Goal: Navigation & Orientation: Find specific page/section

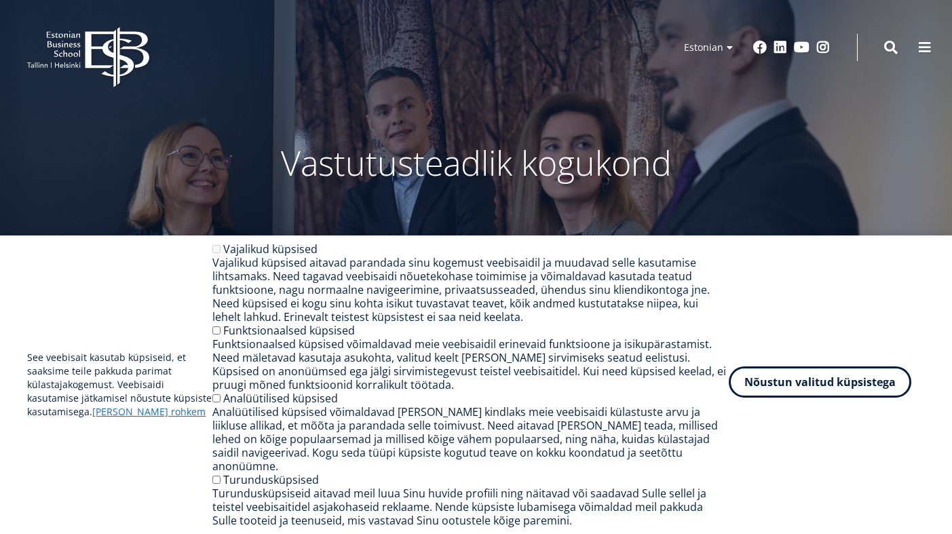
click at [839, 387] on button "Nõustun valitud küpsistega" at bounding box center [820, 381] width 182 height 31
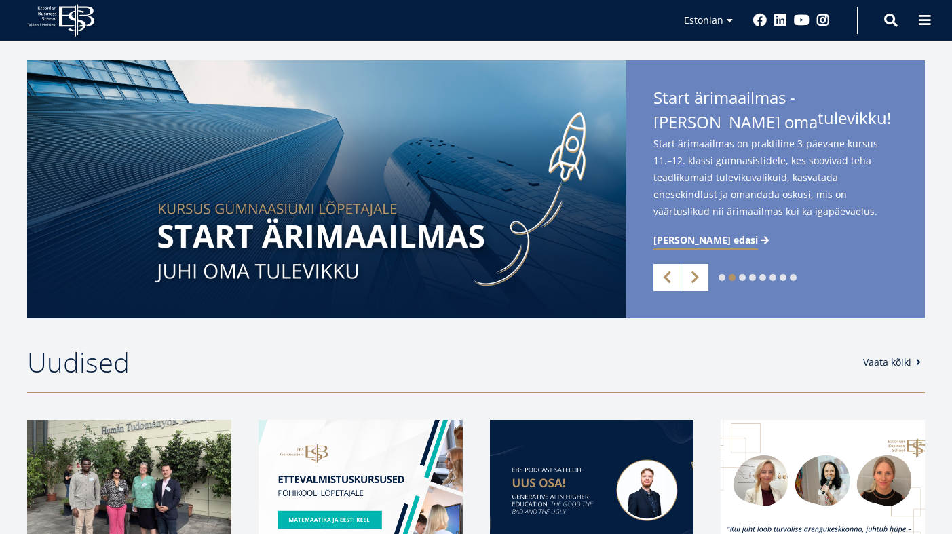
scroll to position [286, 0]
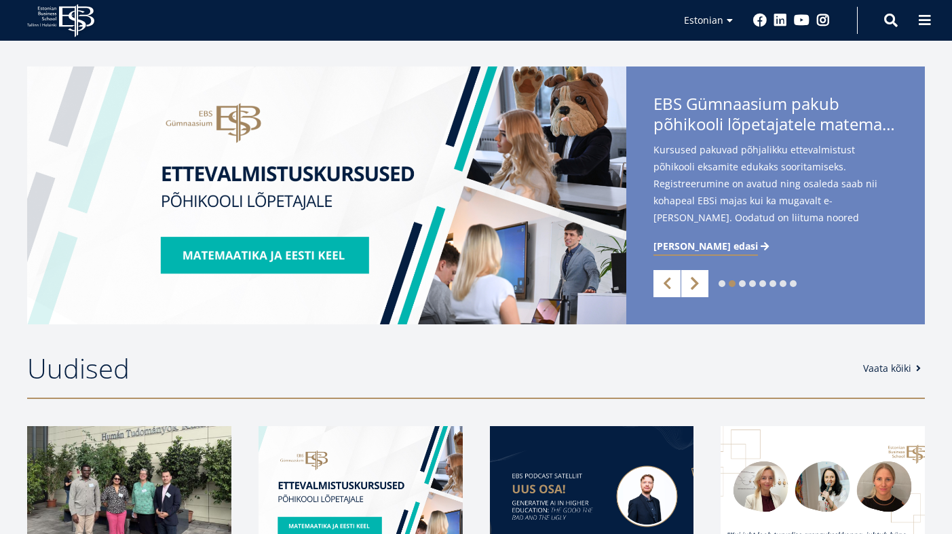
click at [695, 283] on link "Next" at bounding box center [694, 283] width 27 height 27
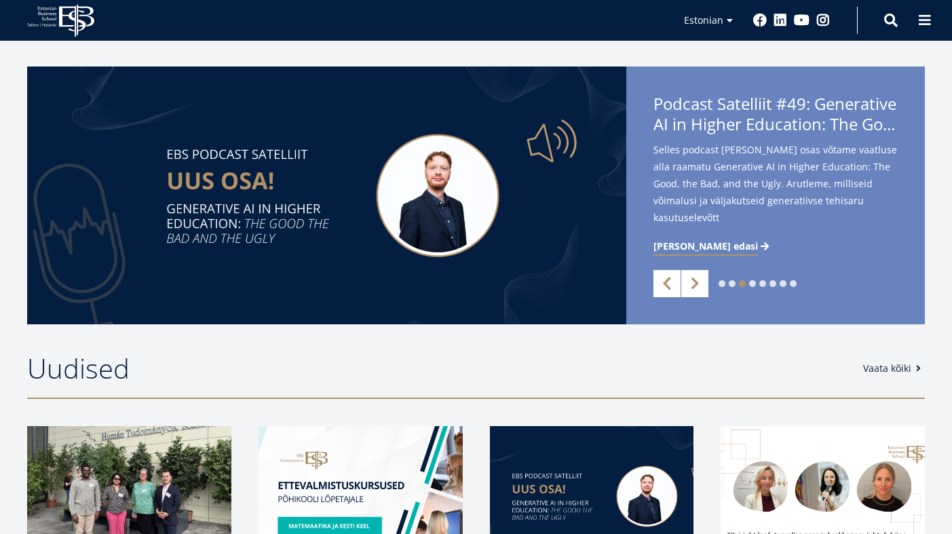
click at [666, 283] on link "Previous" at bounding box center [666, 283] width 27 height 27
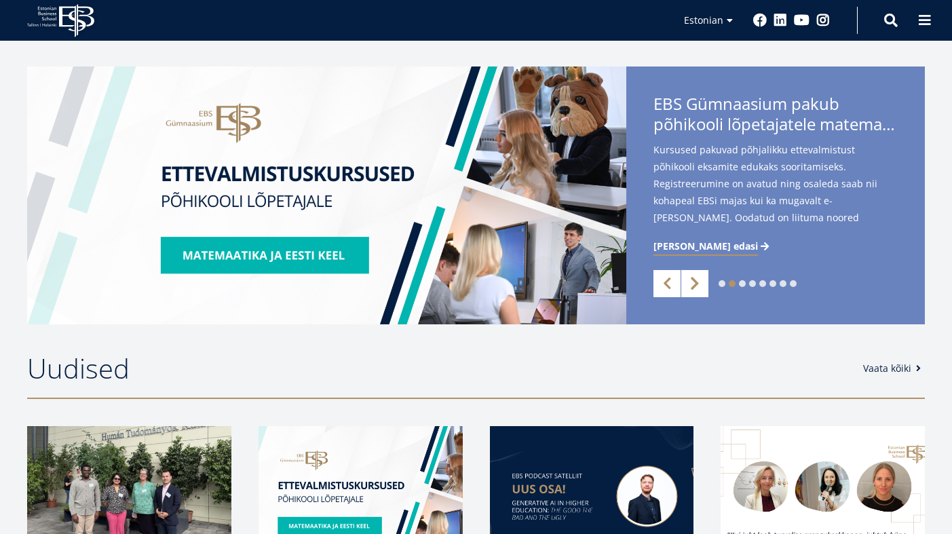
click at [704, 286] on link "Next" at bounding box center [694, 283] width 27 height 27
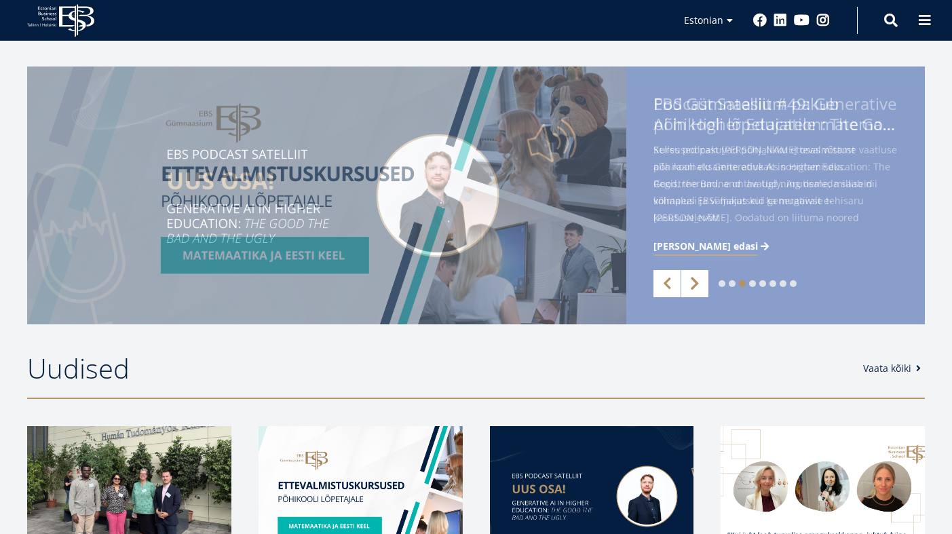
click at [704, 286] on link "Next" at bounding box center [694, 283] width 27 height 27
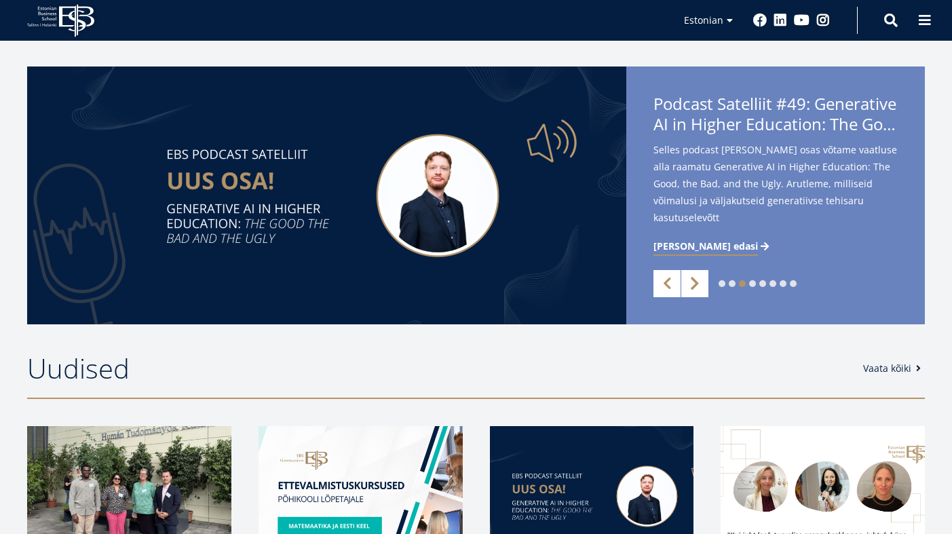
click at [704, 286] on link "Next" at bounding box center [694, 283] width 27 height 27
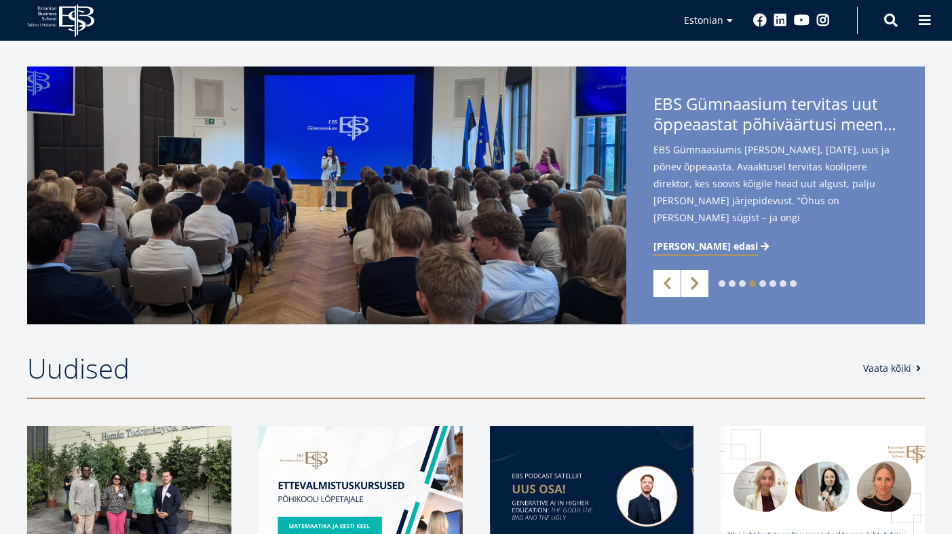
click at [704, 286] on link "Next" at bounding box center [694, 283] width 27 height 27
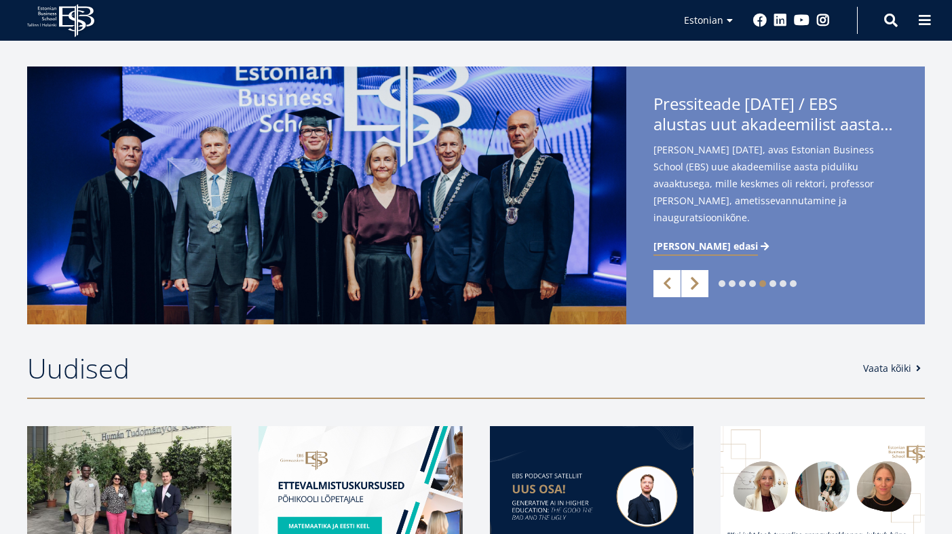
click at [704, 286] on link "Next" at bounding box center [694, 283] width 27 height 27
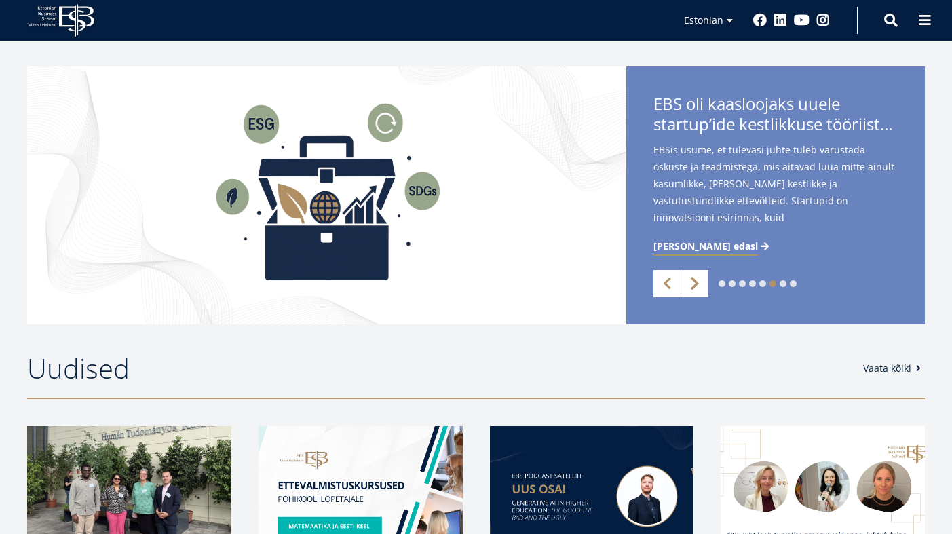
click at [704, 286] on link "Next" at bounding box center [694, 283] width 27 height 27
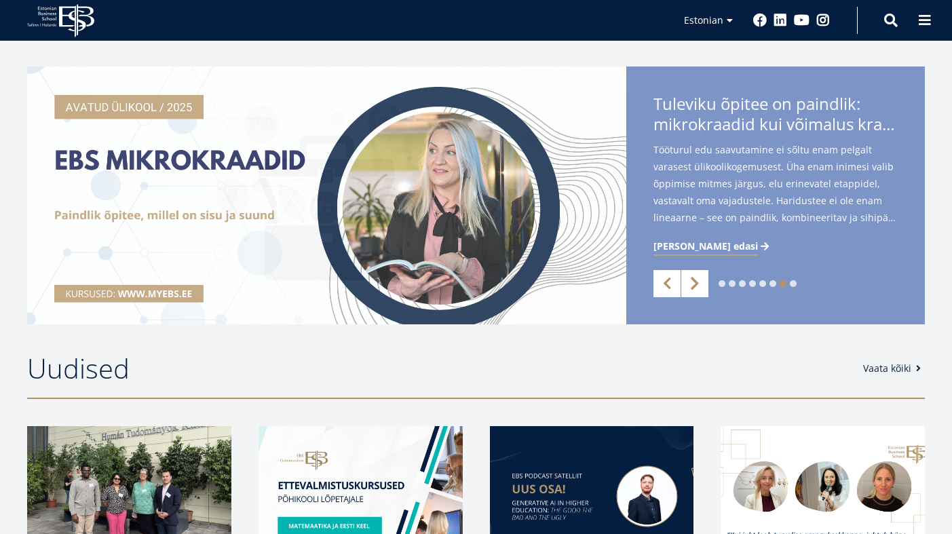
click at [704, 286] on link "Next" at bounding box center [694, 283] width 27 height 27
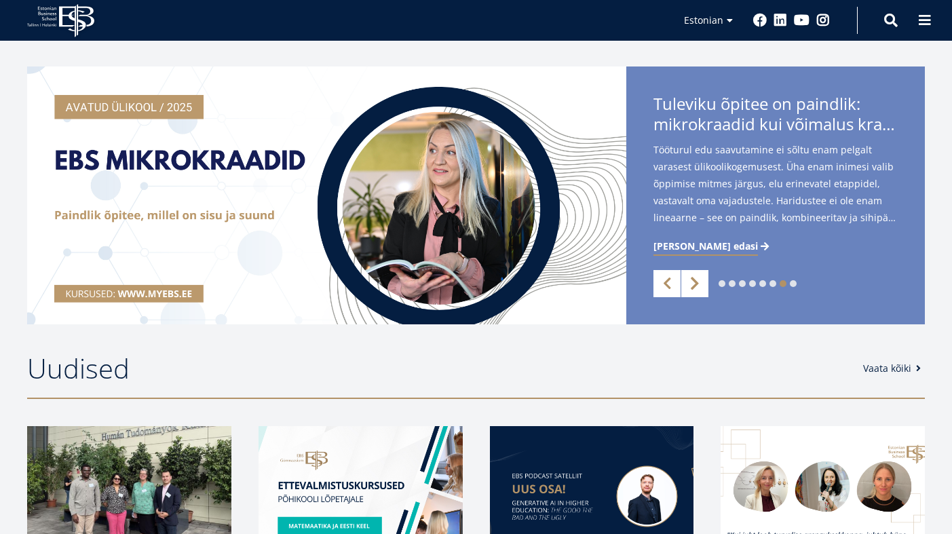
click at [704, 286] on link "Next" at bounding box center [694, 283] width 27 height 27
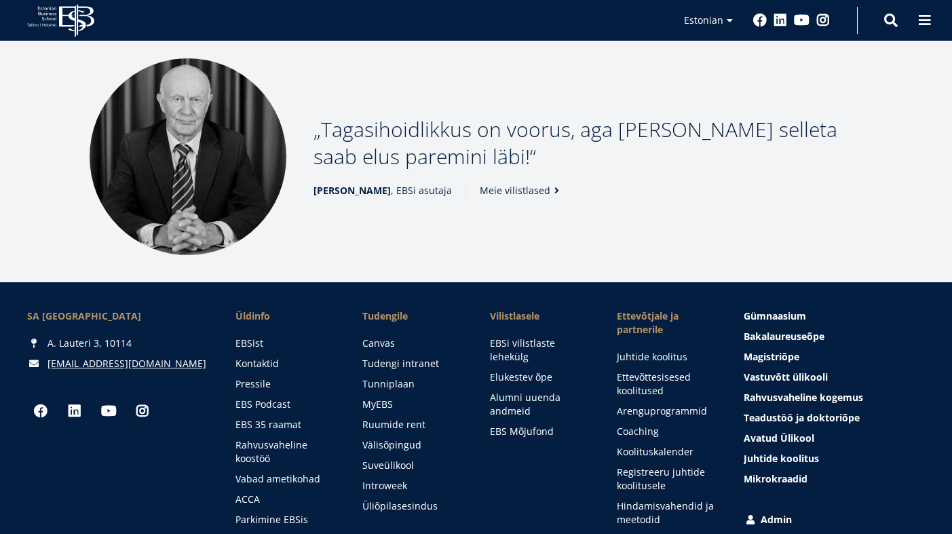
scroll to position [1569, 0]
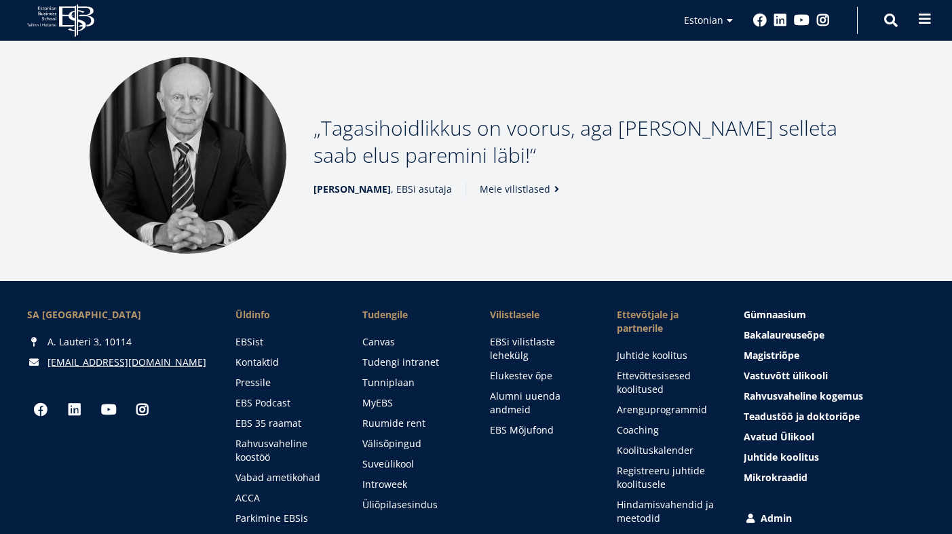
click at [923, 22] on span at bounding box center [925, 19] width 14 height 14
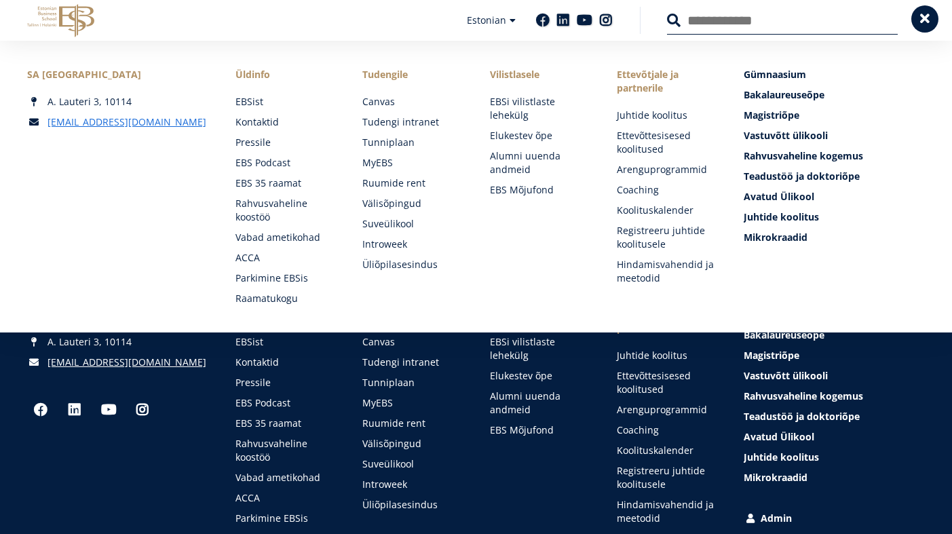
click at [924, 19] on span at bounding box center [925, 19] width 14 height 14
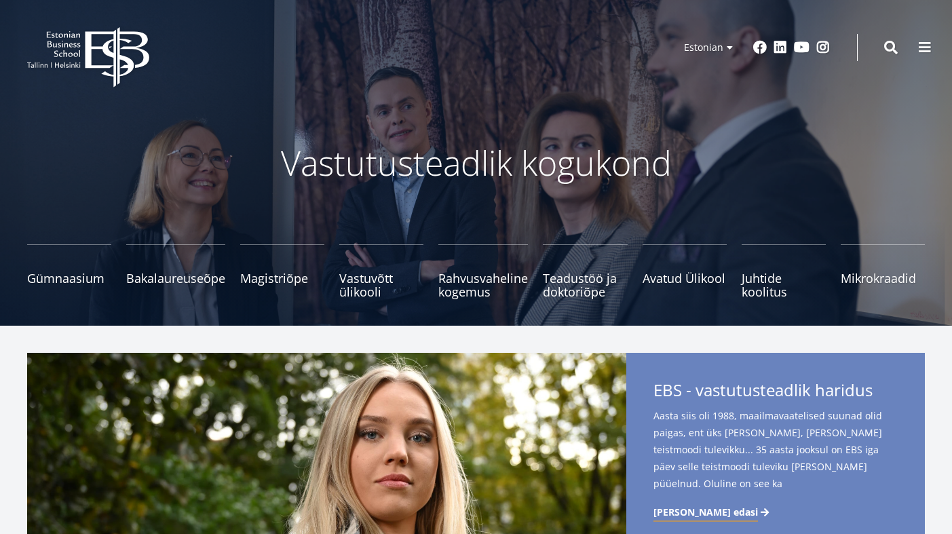
scroll to position [0, 0]
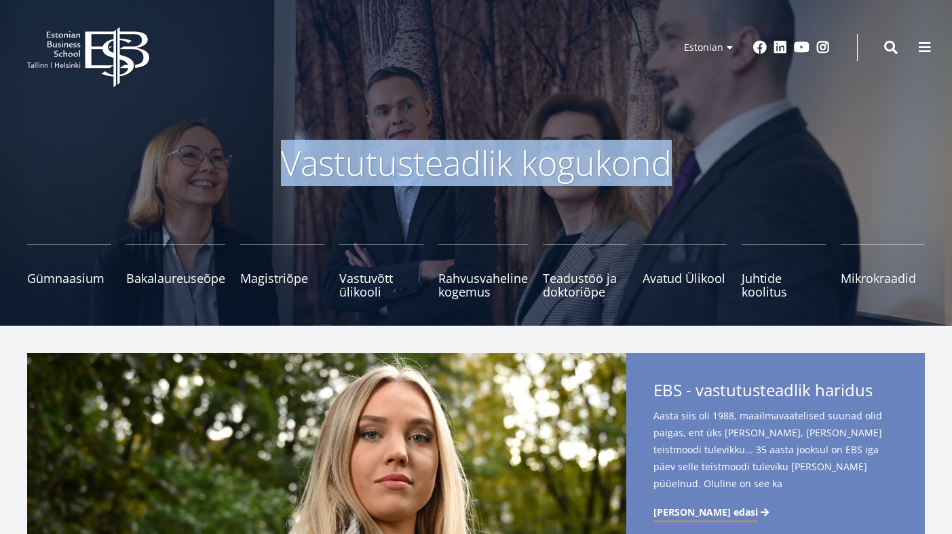
drag, startPoint x: 285, startPoint y: 163, endPoint x: 700, endPoint y: 162, distance: 415.2
click at [700, 162] on p "Vastutusteadlik kogukond" at bounding box center [476, 162] width 719 height 41
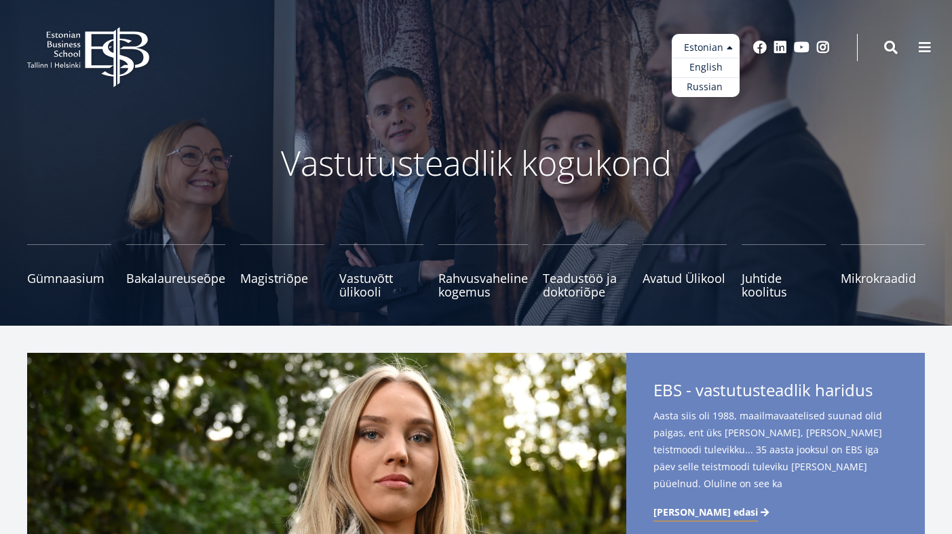
click at [731, 51] on ul "Estonian English Russian" at bounding box center [706, 65] width 68 height 63
click at [718, 69] on link "English" at bounding box center [706, 68] width 68 height 20
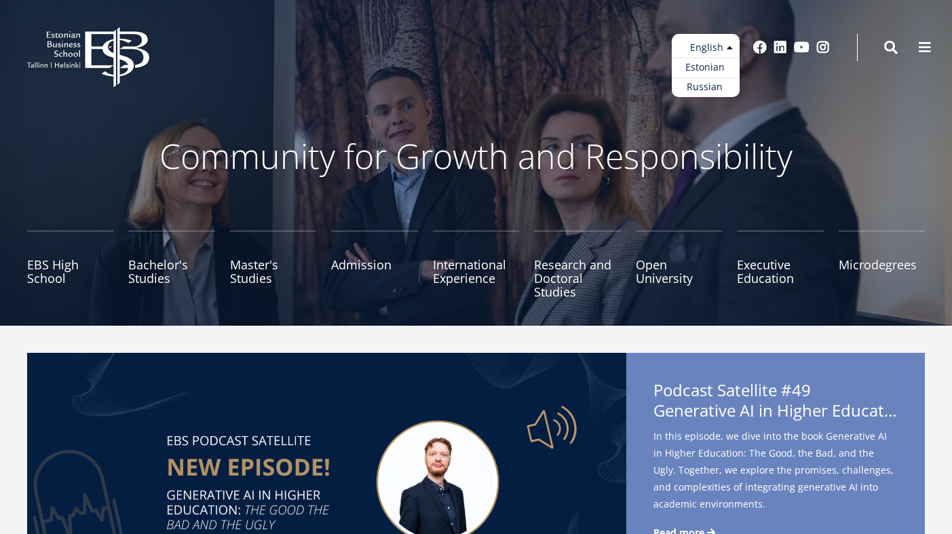
click at [710, 50] on ul "Estonian English Russian" at bounding box center [706, 65] width 68 height 63
click at [707, 67] on link "Estonian" at bounding box center [706, 68] width 68 height 20
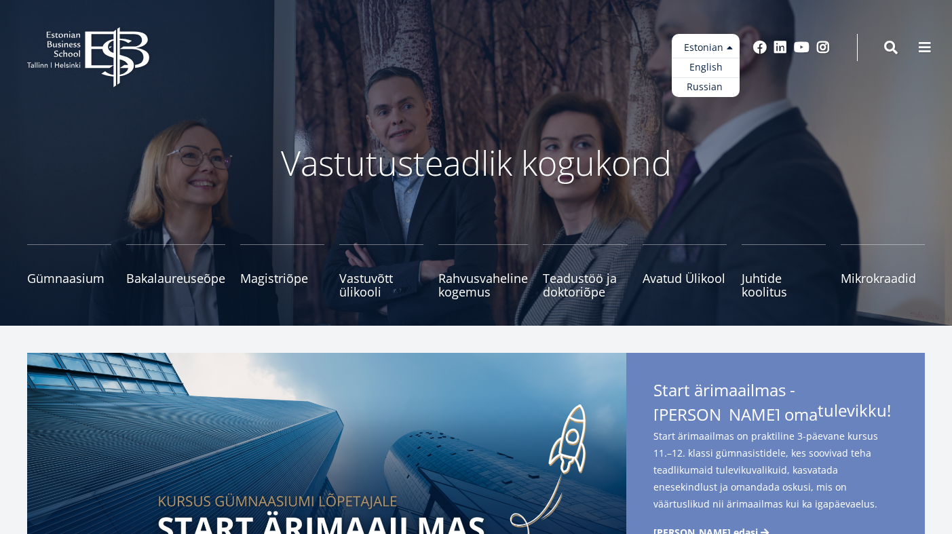
click at [712, 48] on ul "Estonian English Russian" at bounding box center [706, 65] width 68 height 63
click at [709, 62] on link "English" at bounding box center [706, 68] width 68 height 20
